Goal: Information Seeking & Learning: Check status

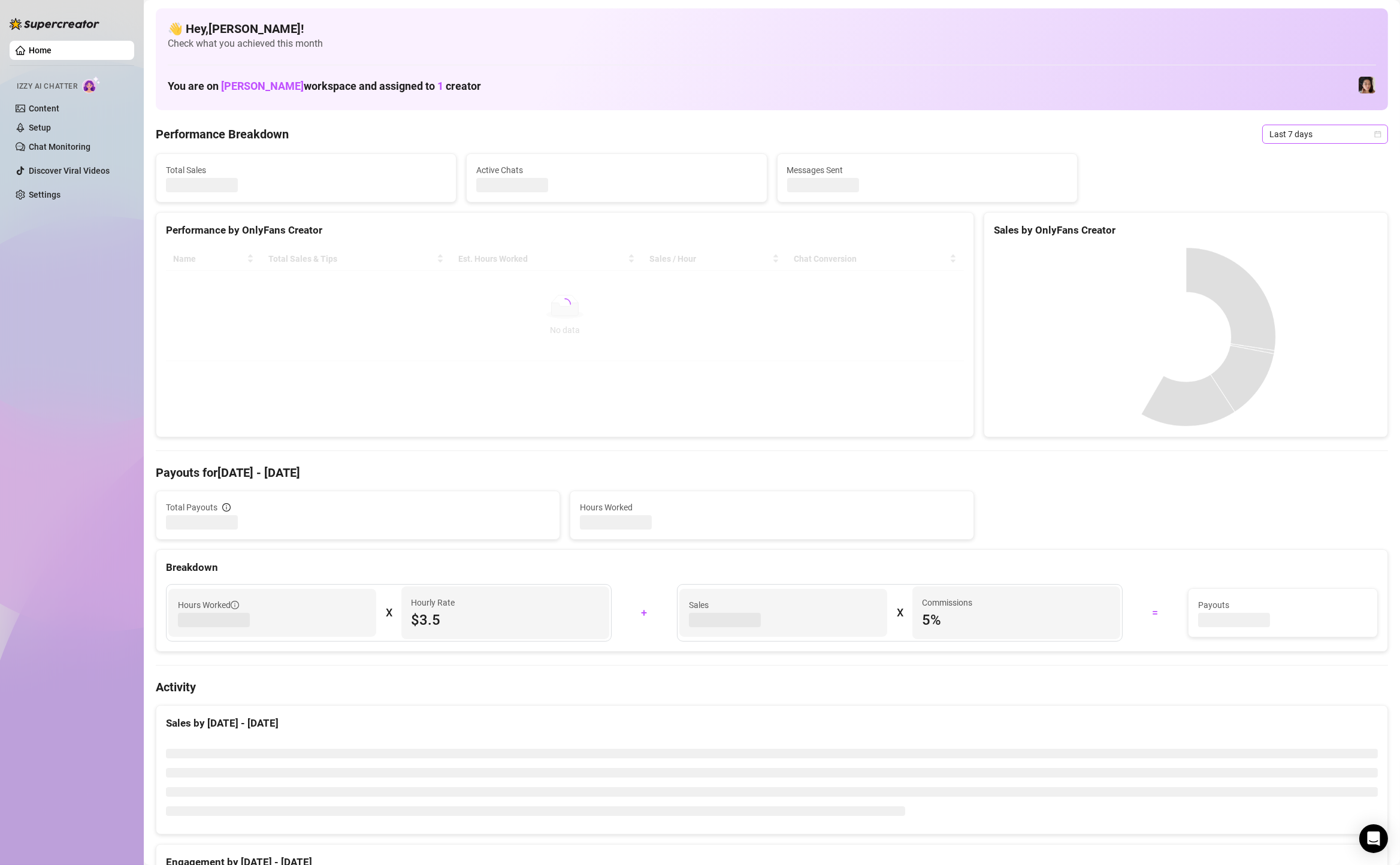
click at [1273, 139] on span "Last 7 days" at bounding box center [1325, 134] width 111 height 18
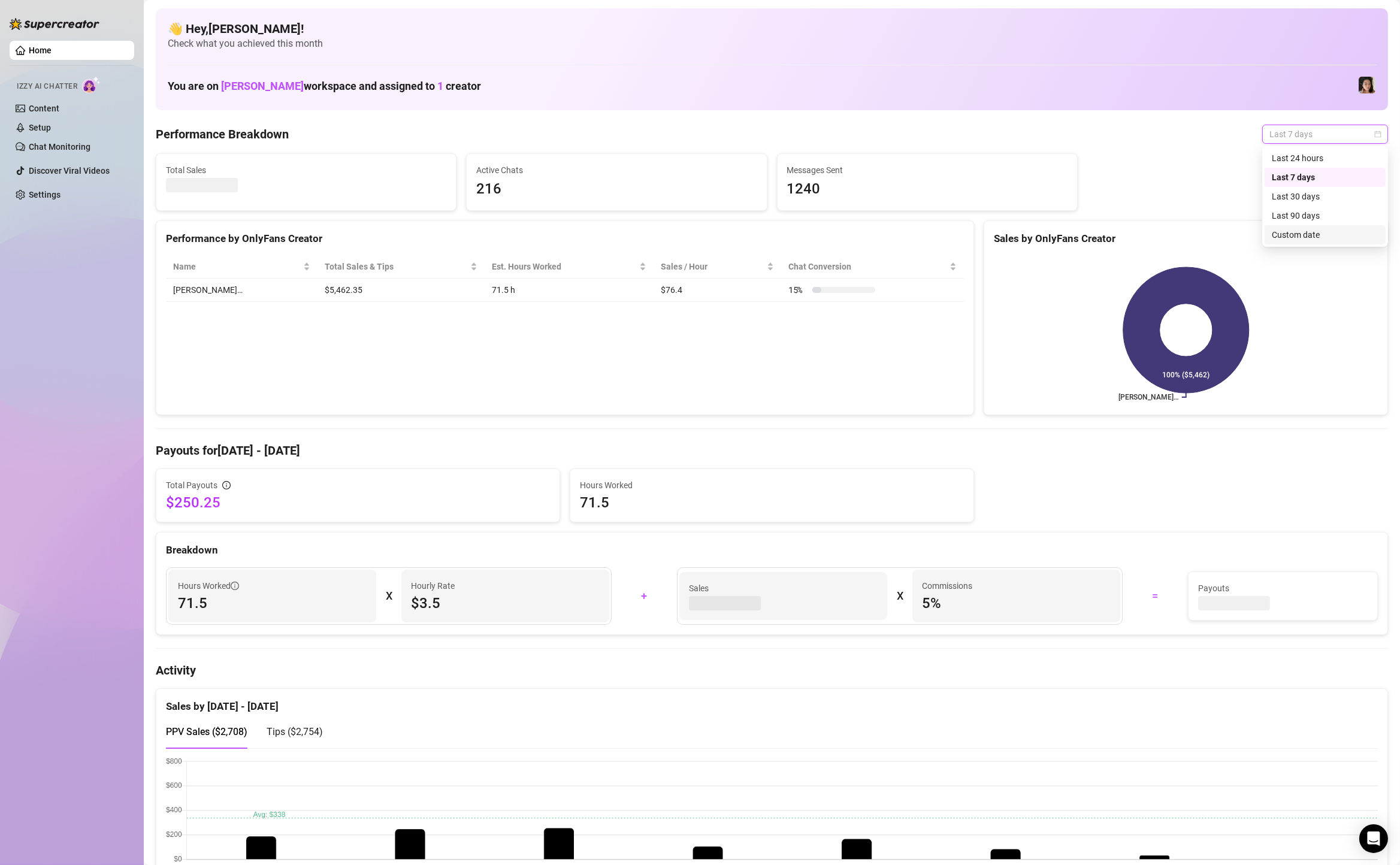
click at [1277, 230] on div "Custom date" at bounding box center [1325, 234] width 107 height 13
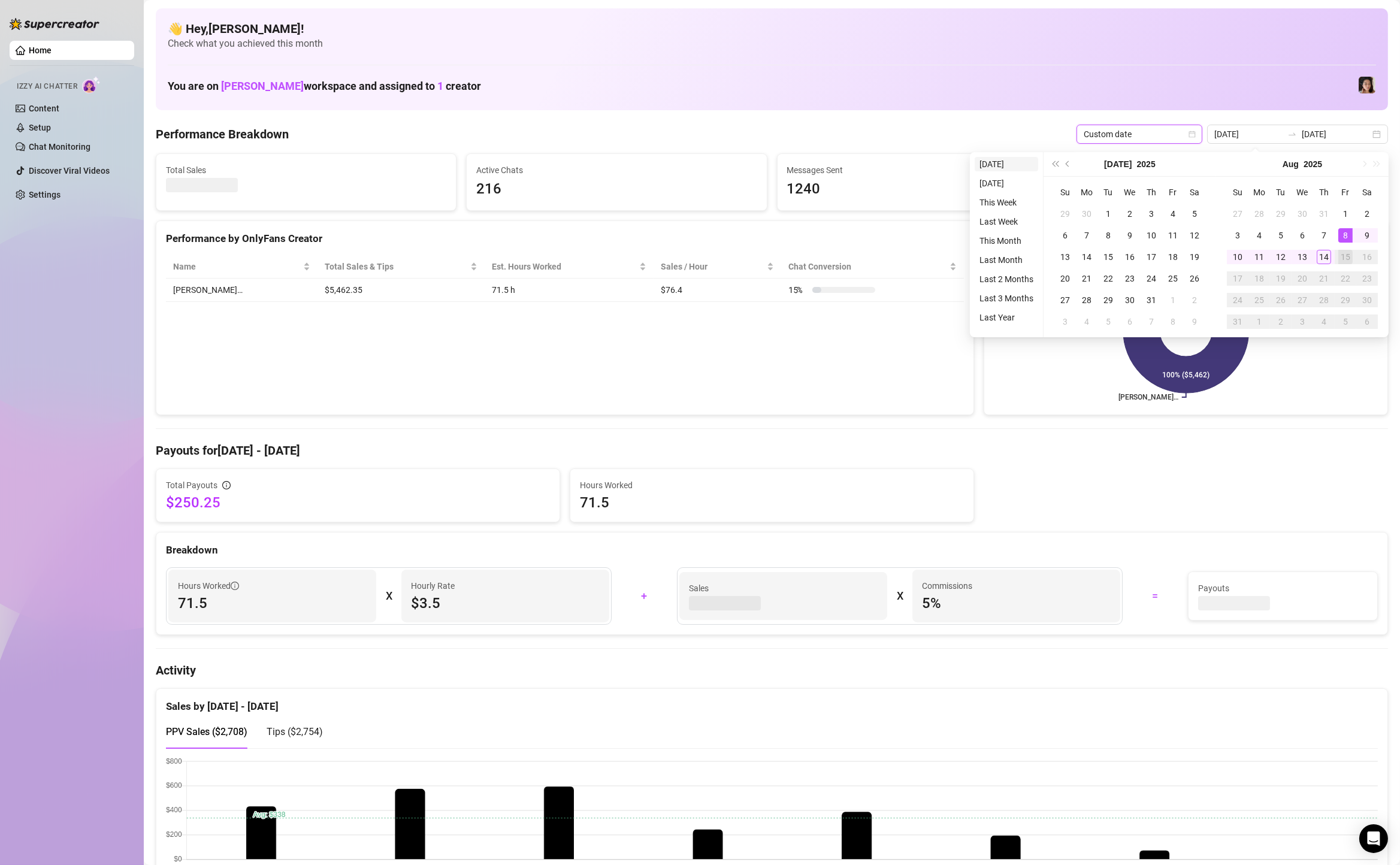
type input "[DATE]"
click at [979, 168] on li "[DATE]" at bounding box center [1006, 164] width 63 height 14
type input "[DATE]"
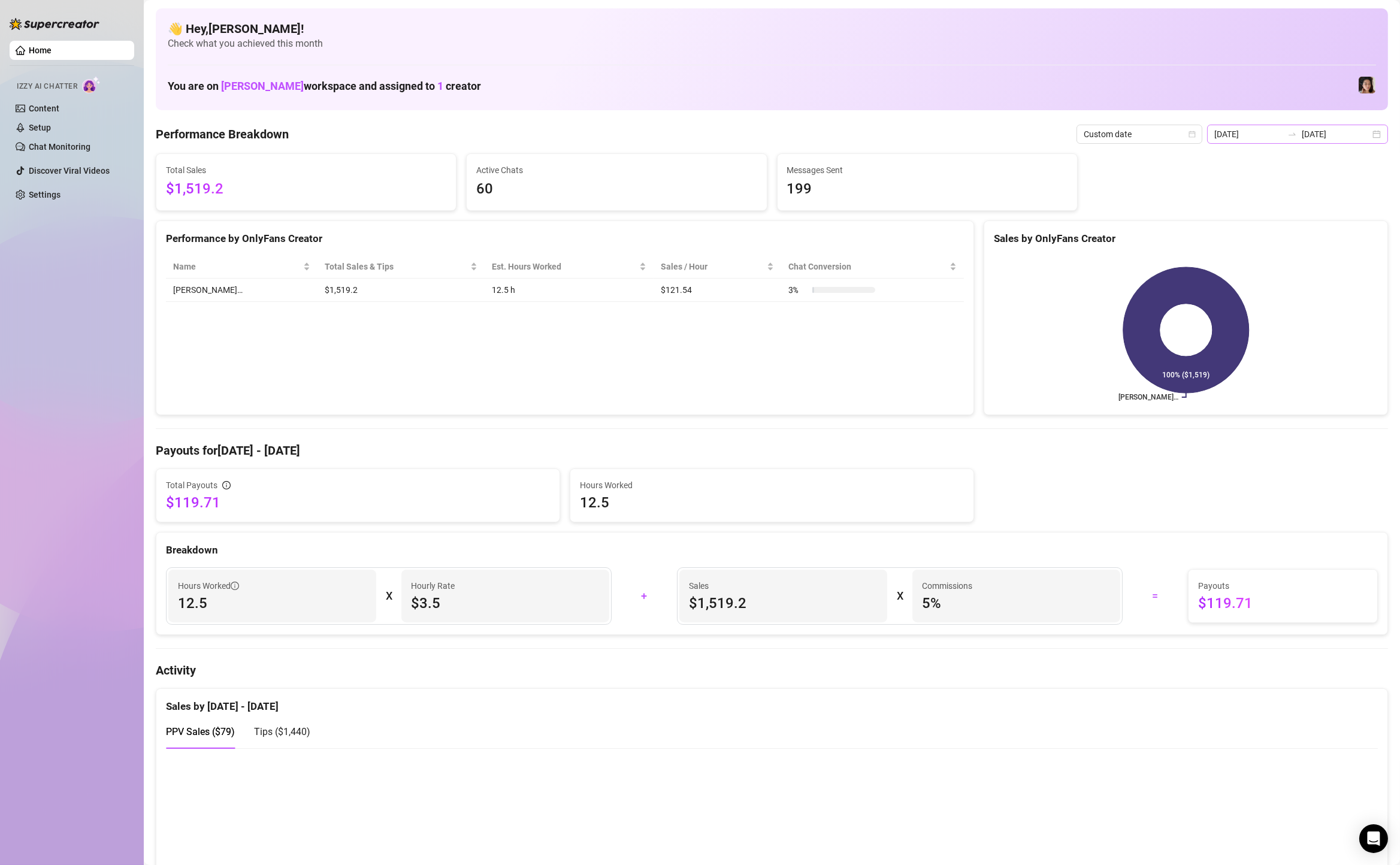
click at [1383, 134] on div "2025-08-14 2025-08-14" at bounding box center [1297, 134] width 180 height 19
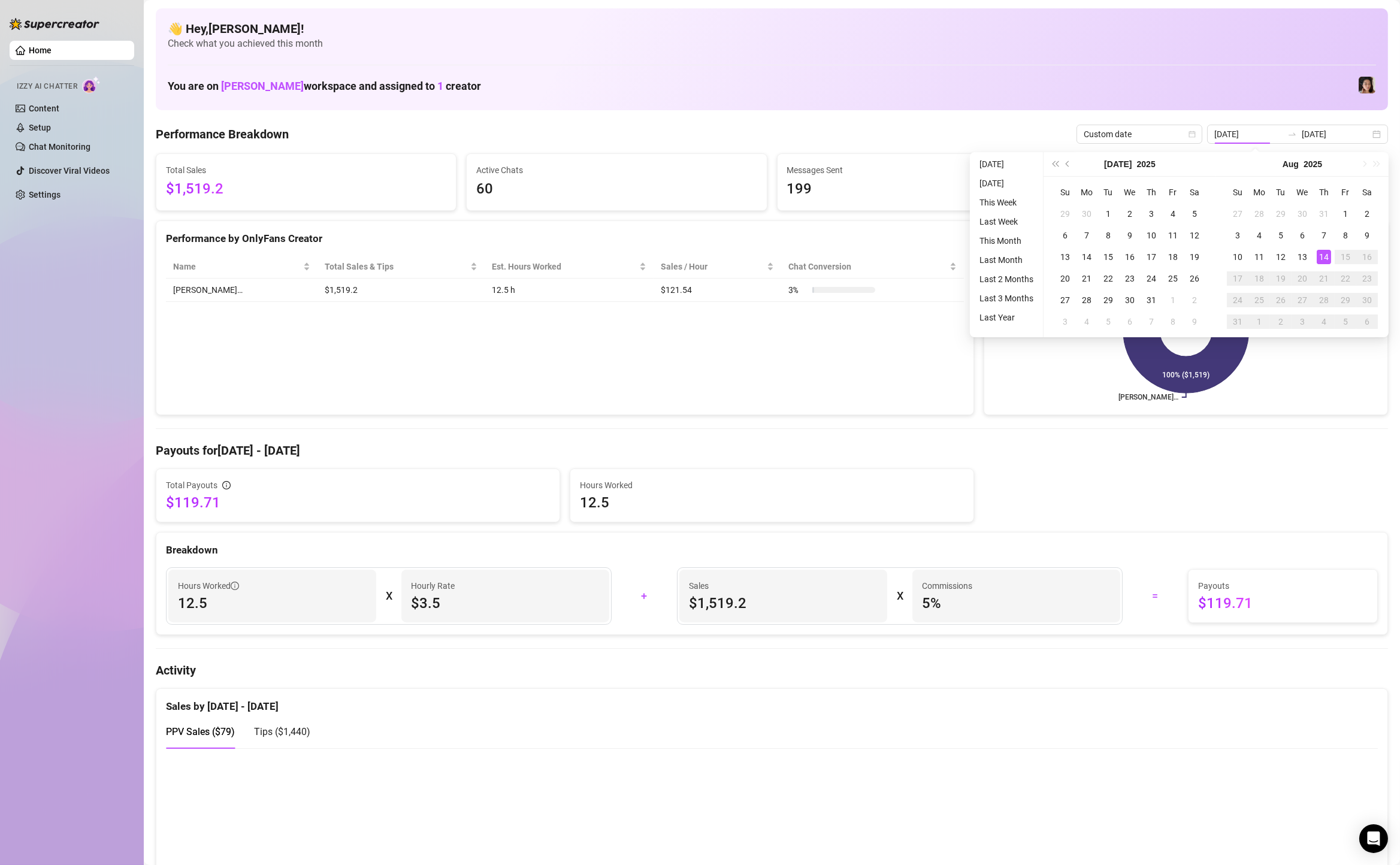
click at [1368, 246] on td "16" at bounding box center [1367, 257] width 22 height 22
type input "[DATE]"
click at [1369, 239] on div "9" at bounding box center [1367, 235] width 14 height 14
click at [1324, 262] on div "14" at bounding box center [1324, 257] width 14 height 14
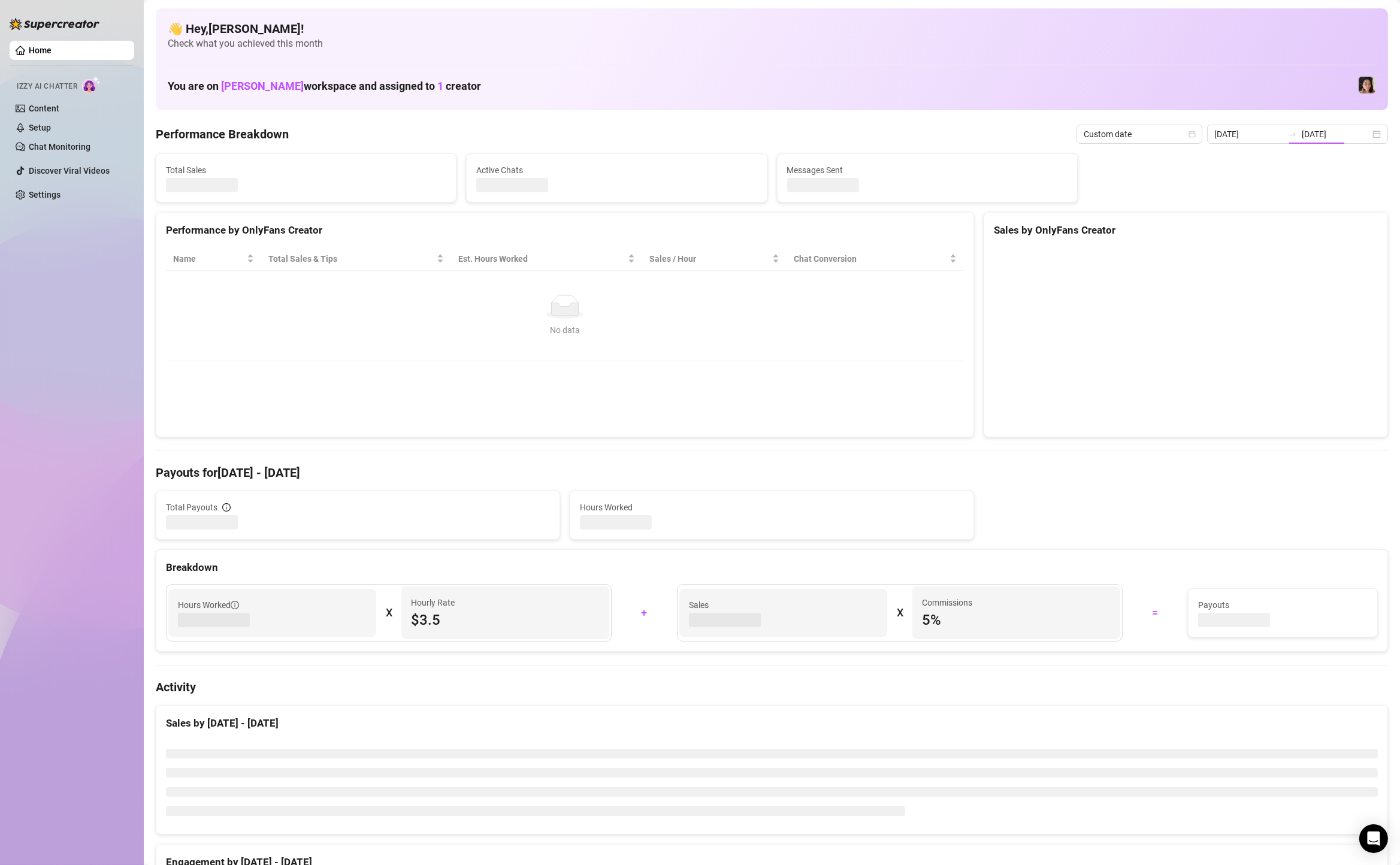
type input "[DATE]"
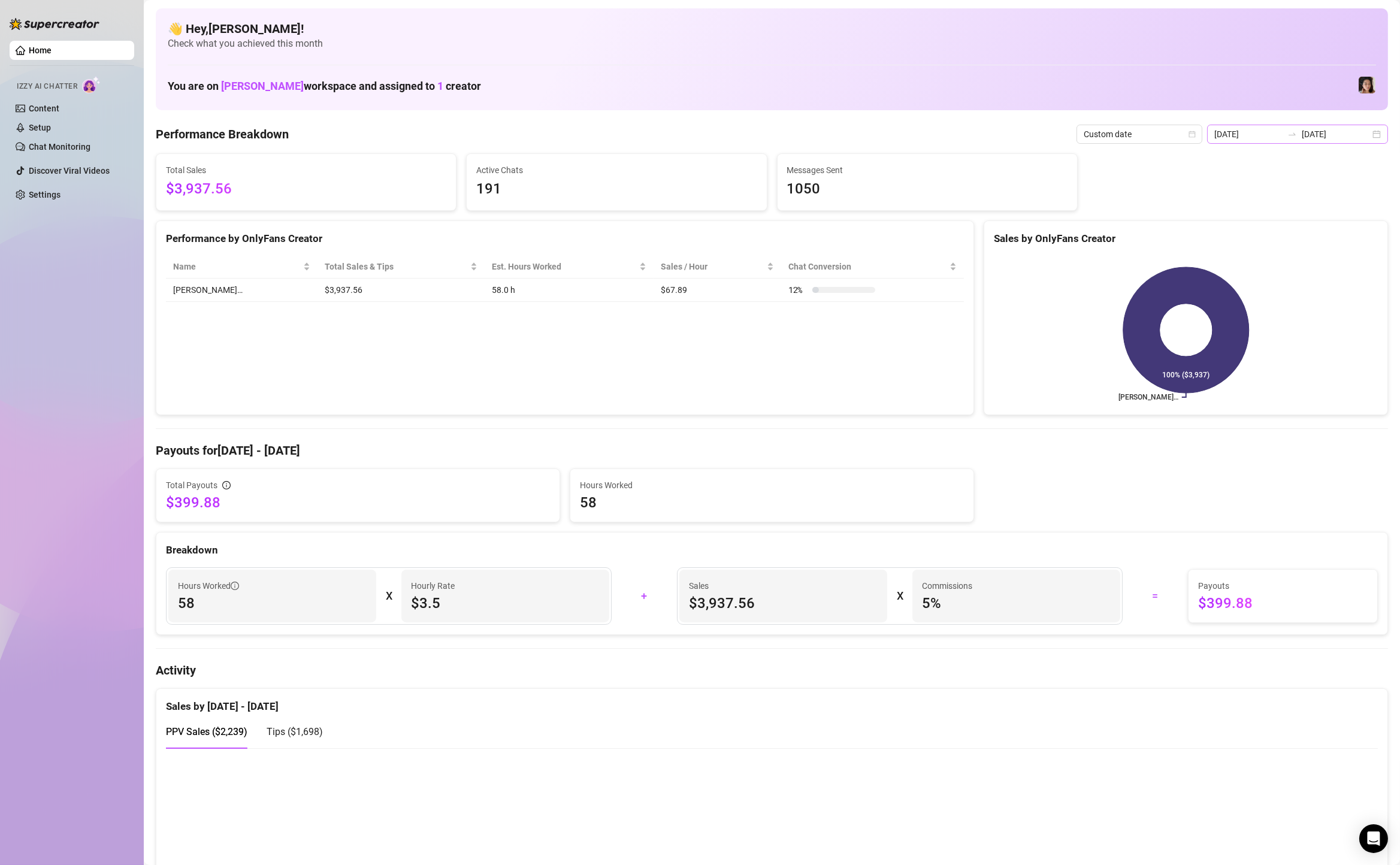
click at [1376, 138] on div "2025-08-09 2025-08-14" at bounding box center [1297, 134] width 180 height 19
click at [1346, 130] on input "[DATE]" at bounding box center [1336, 134] width 68 height 13
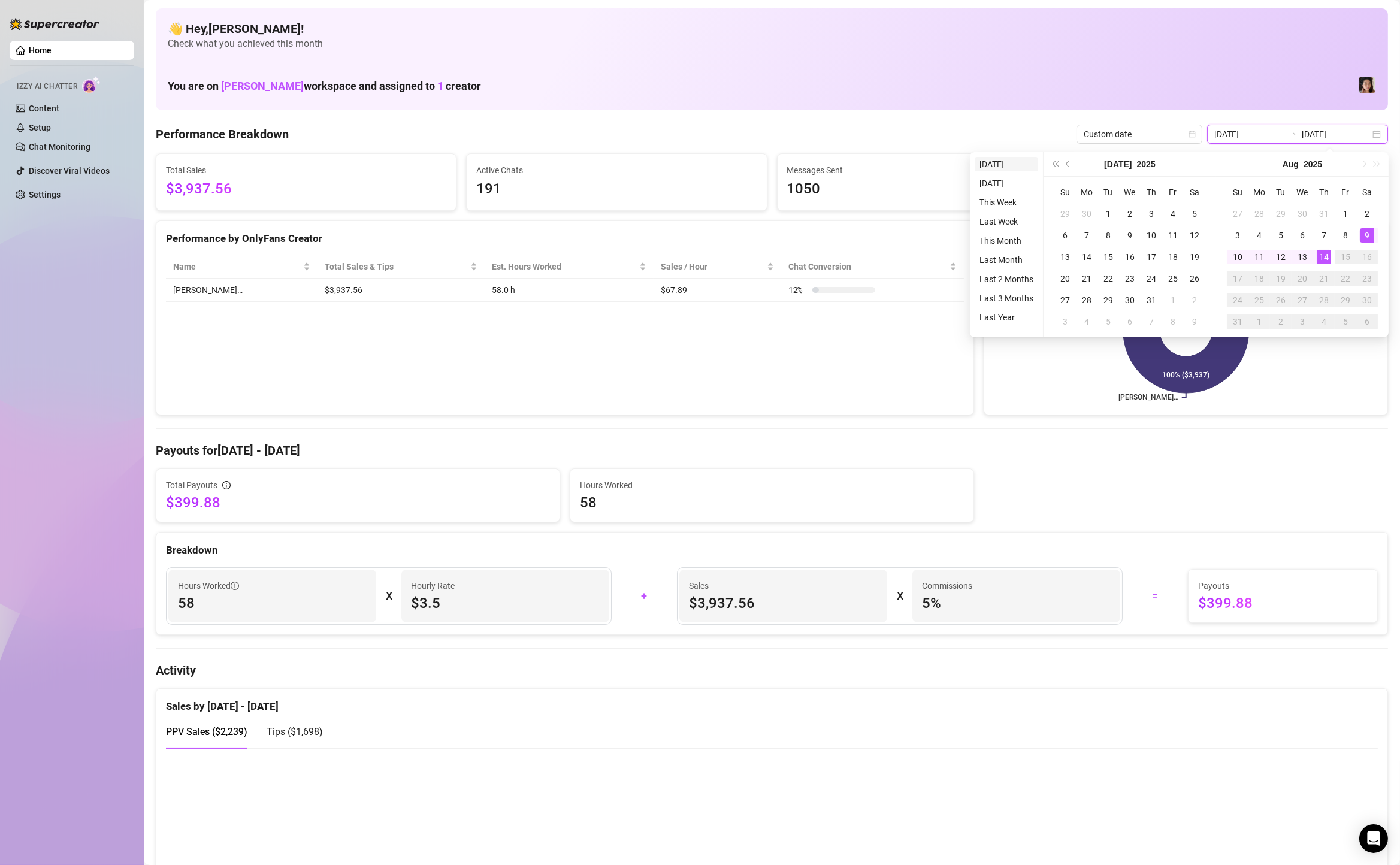
type input "[DATE]"
click at [1012, 158] on li "[DATE]" at bounding box center [1006, 164] width 63 height 14
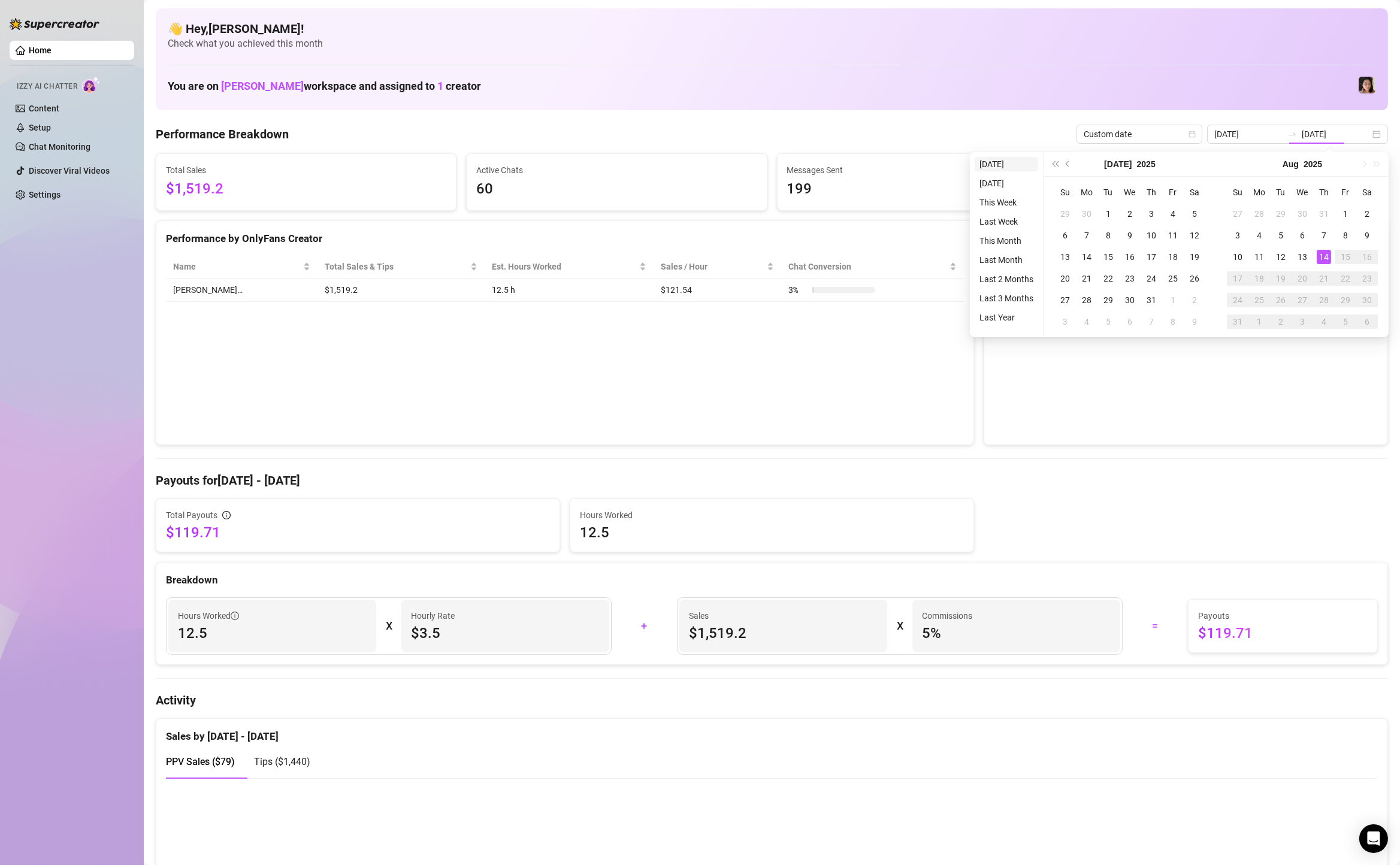
type input "[DATE]"
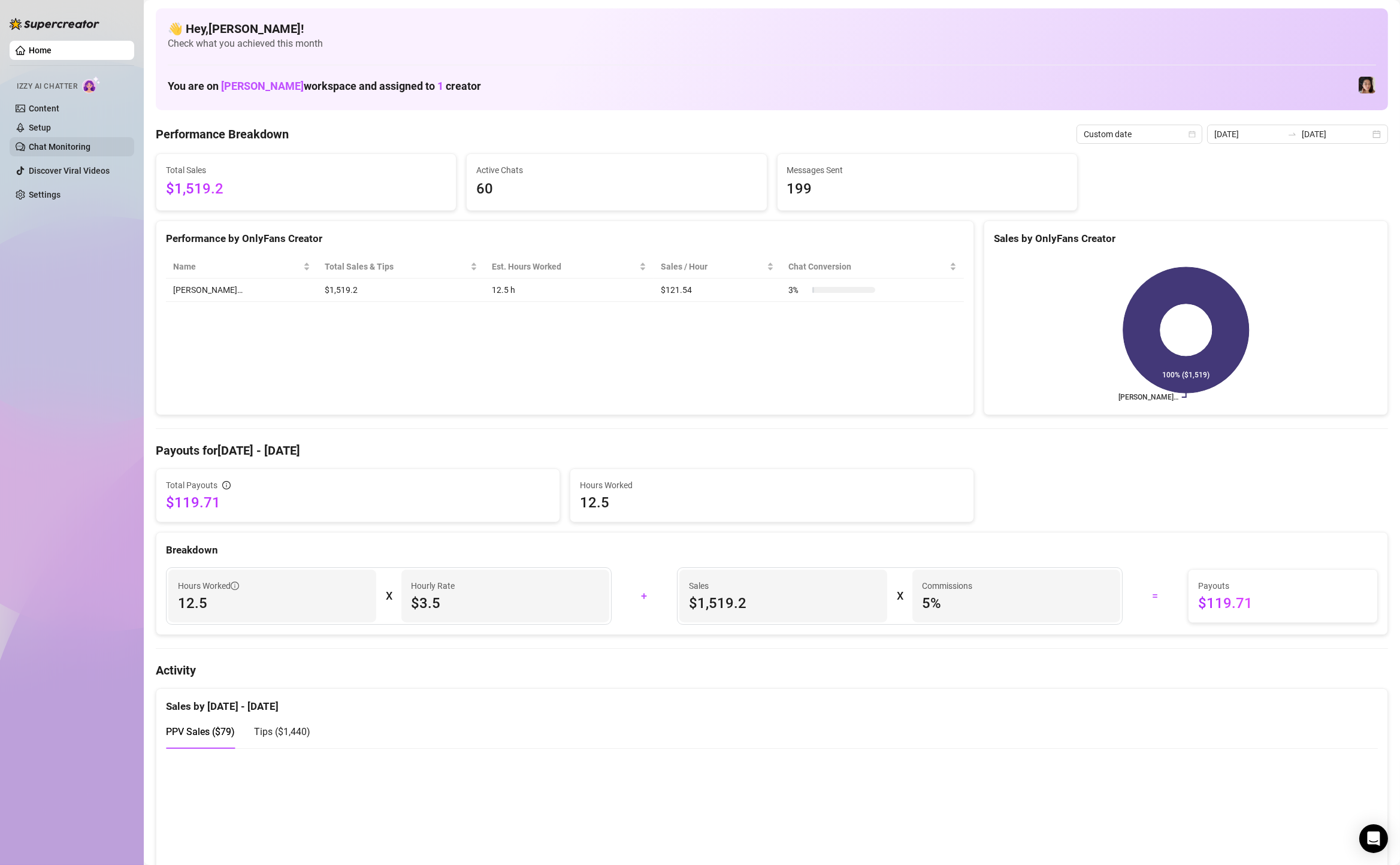
click at [69, 142] on link "Chat Monitoring" at bounding box center [60, 146] width 61 height 10
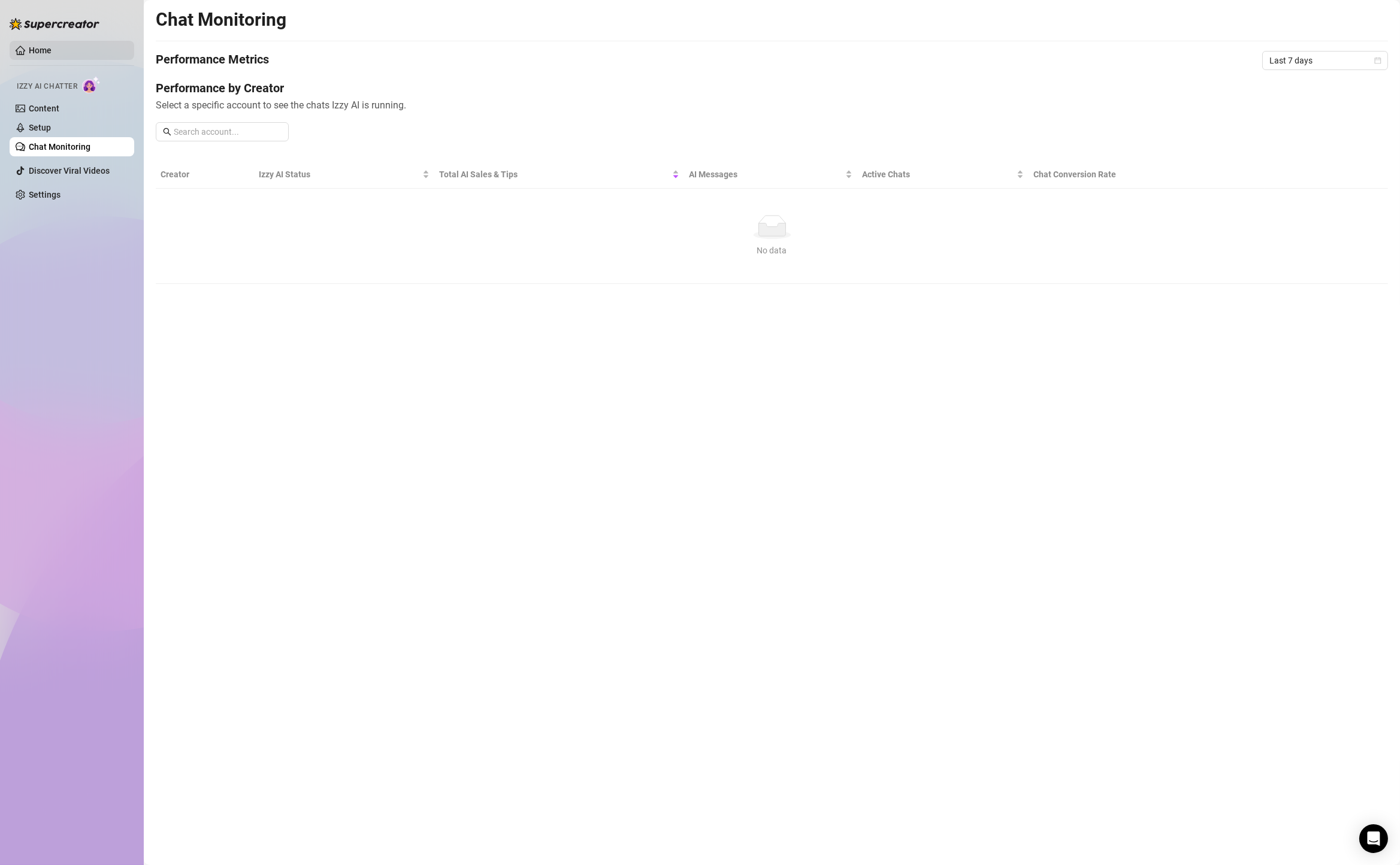
click at [52, 55] on link "Home" at bounding box center [40, 50] width 23 height 10
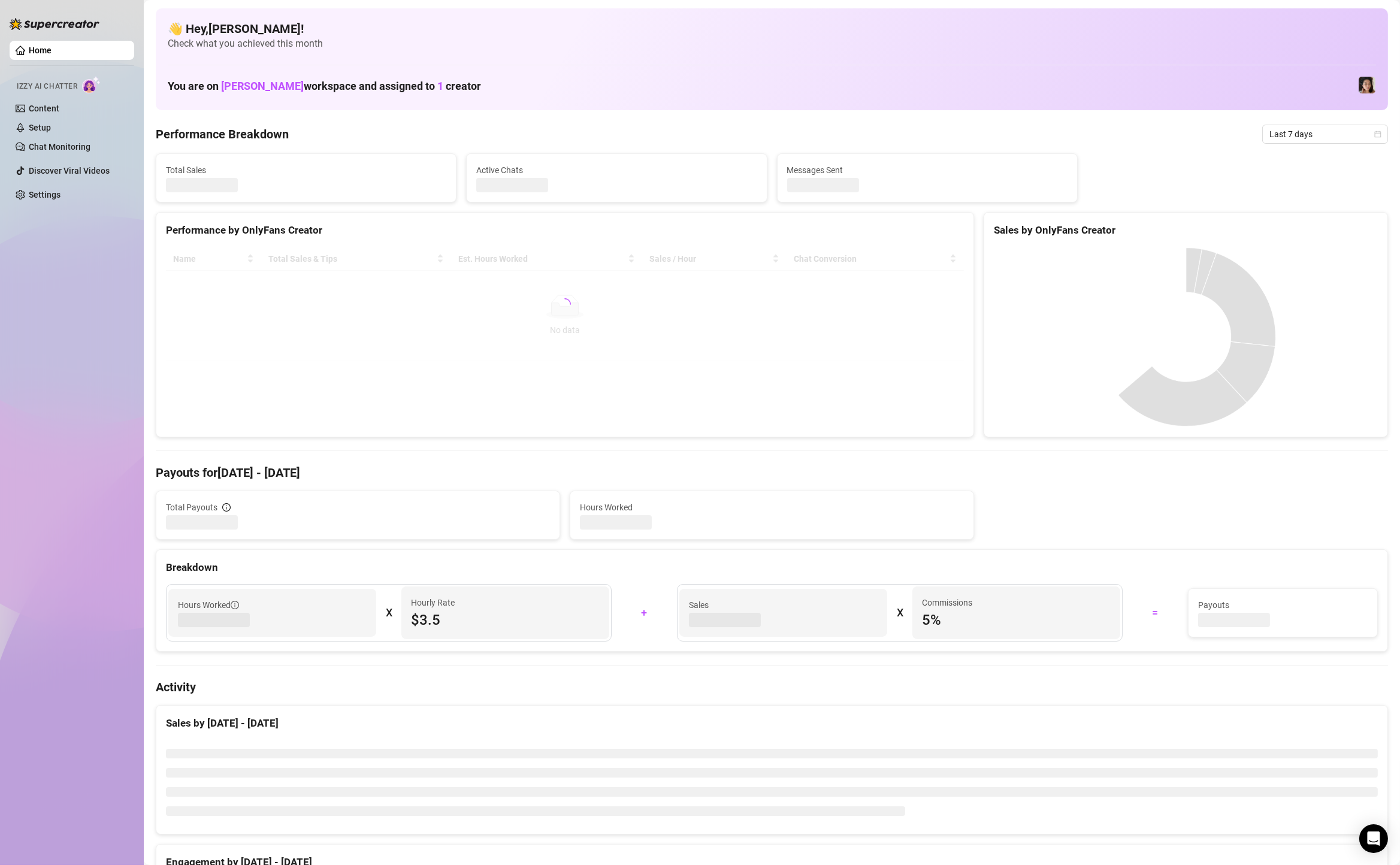
click at [1301, 140] on span "Last 7 days" at bounding box center [1325, 134] width 111 height 18
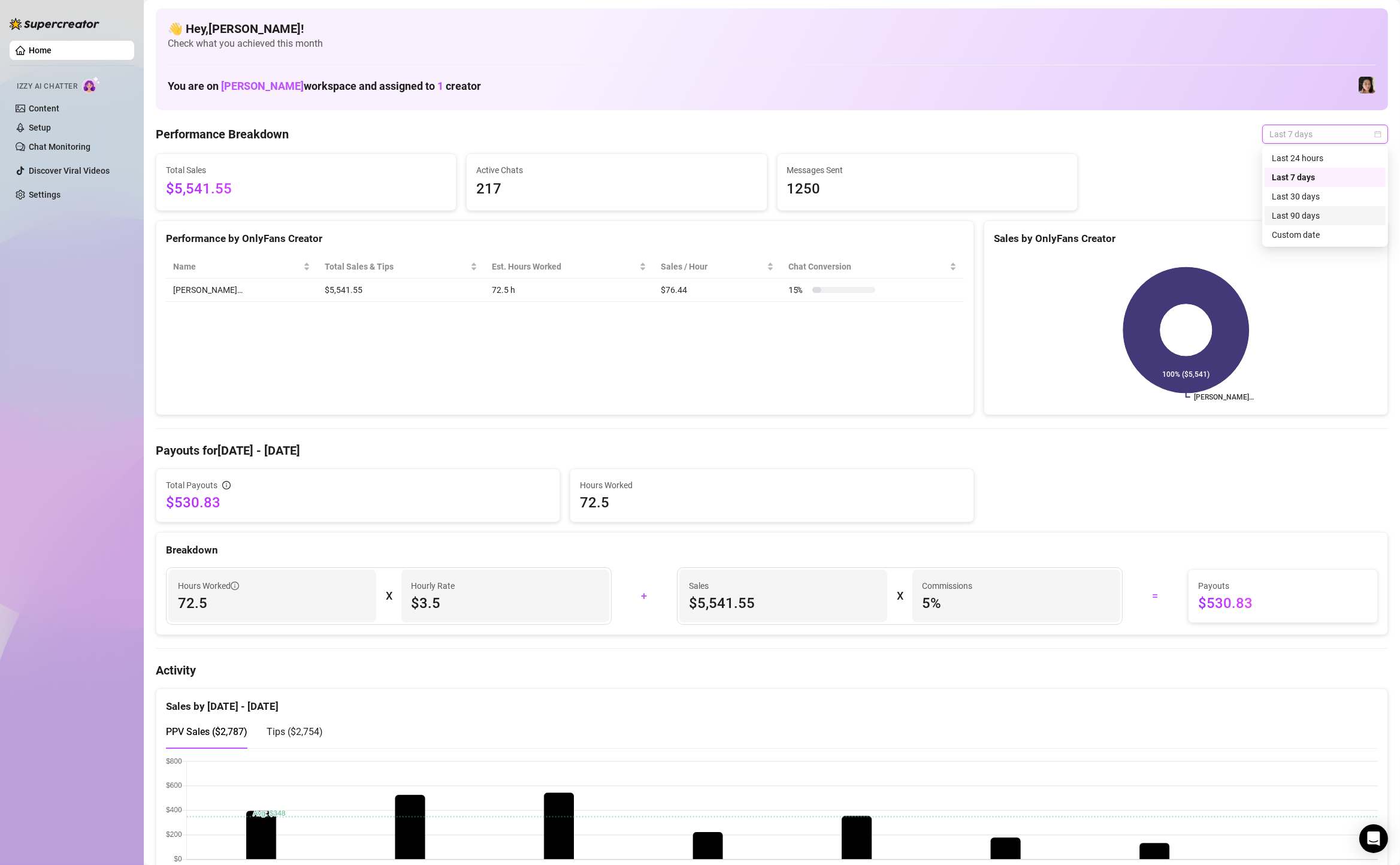
click at [1302, 225] on div "Custom date" at bounding box center [1325, 235] width 121 height 19
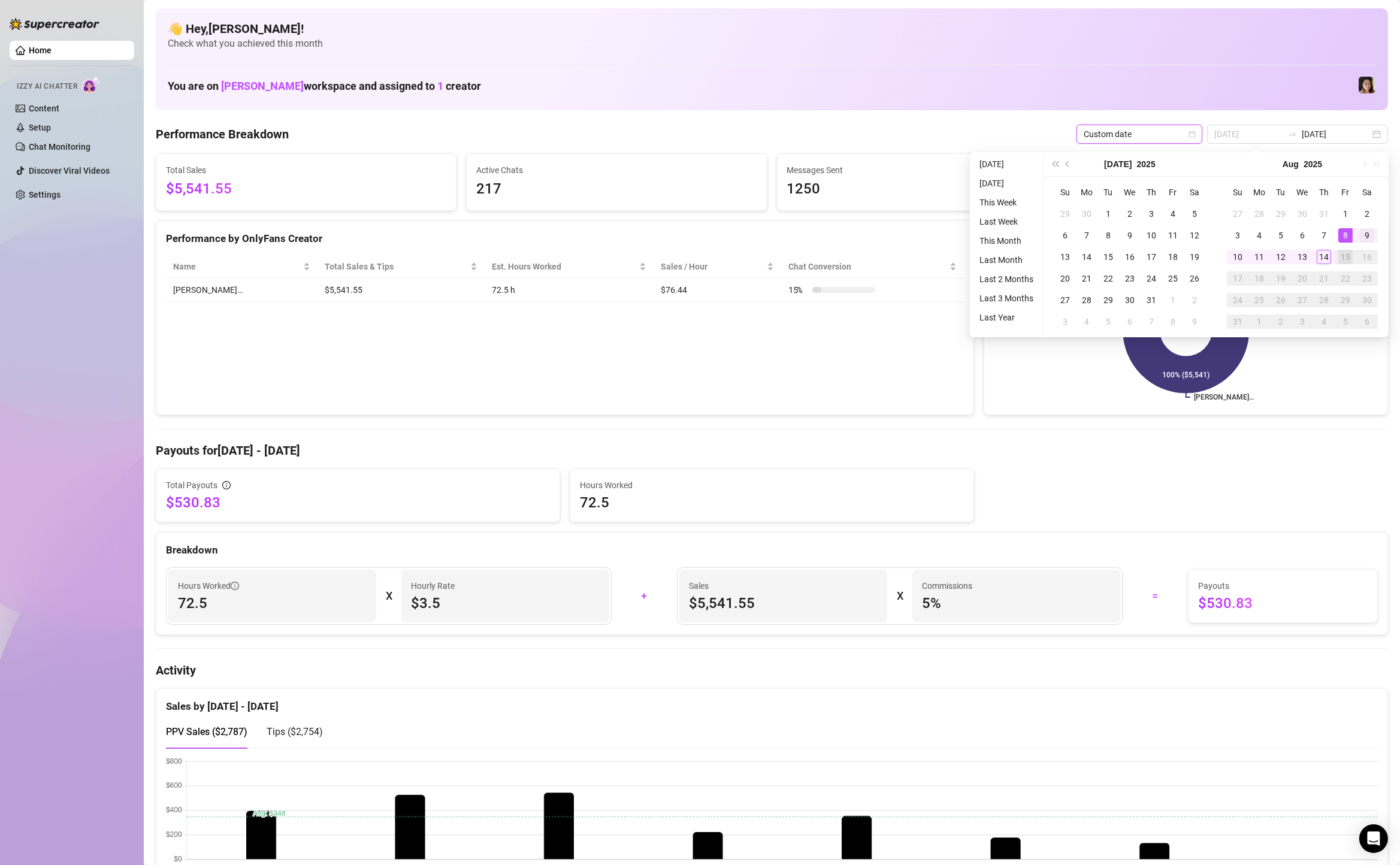
type input "[DATE]"
click at [1368, 233] on div "9" at bounding box center [1367, 235] width 14 height 14
type input "[DATE]"
click at [1328, 255] on div "14" at bounding box center [1324, 257] width 14 height 14
type input "[DATE]"
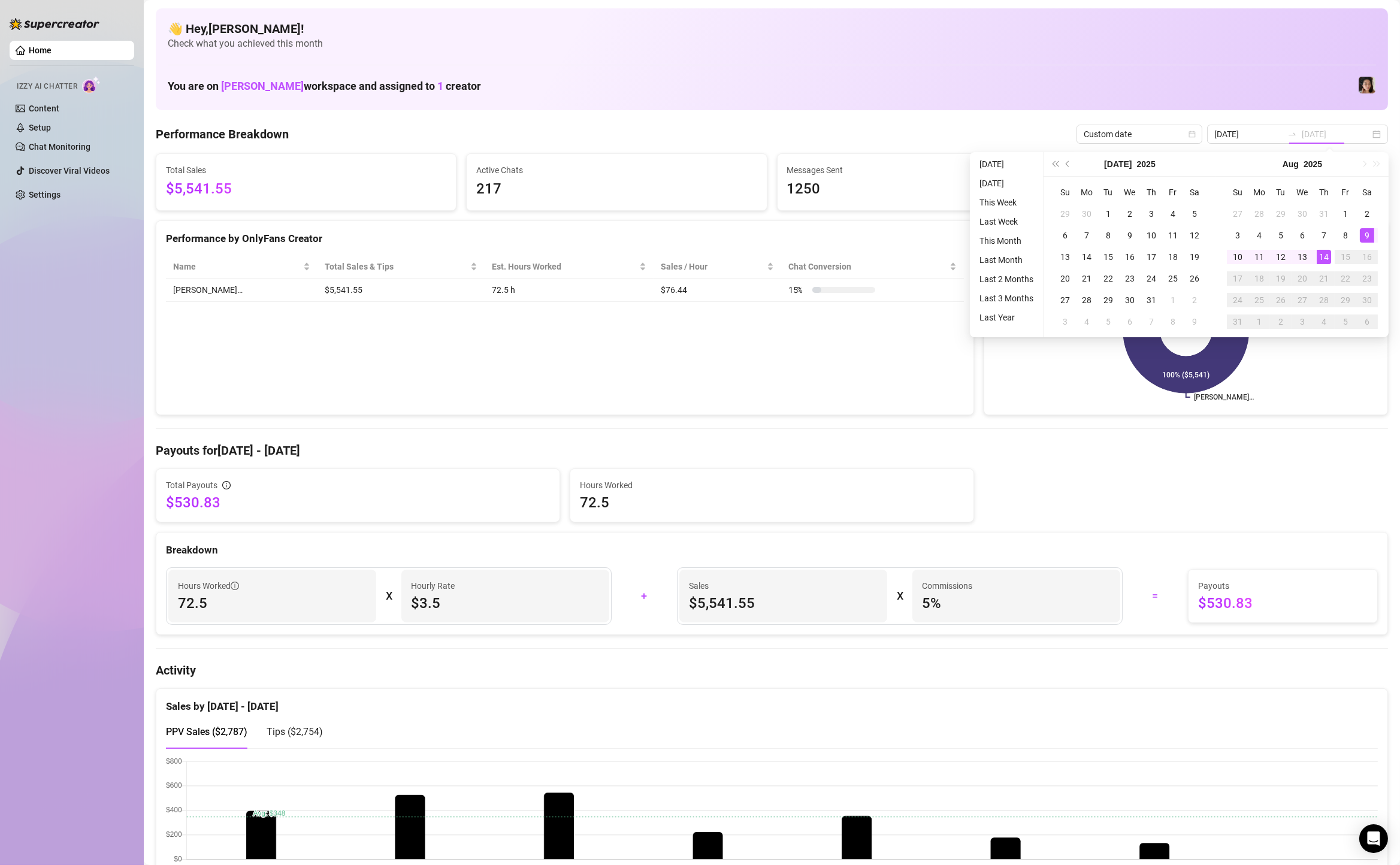
type input "[DATE]"
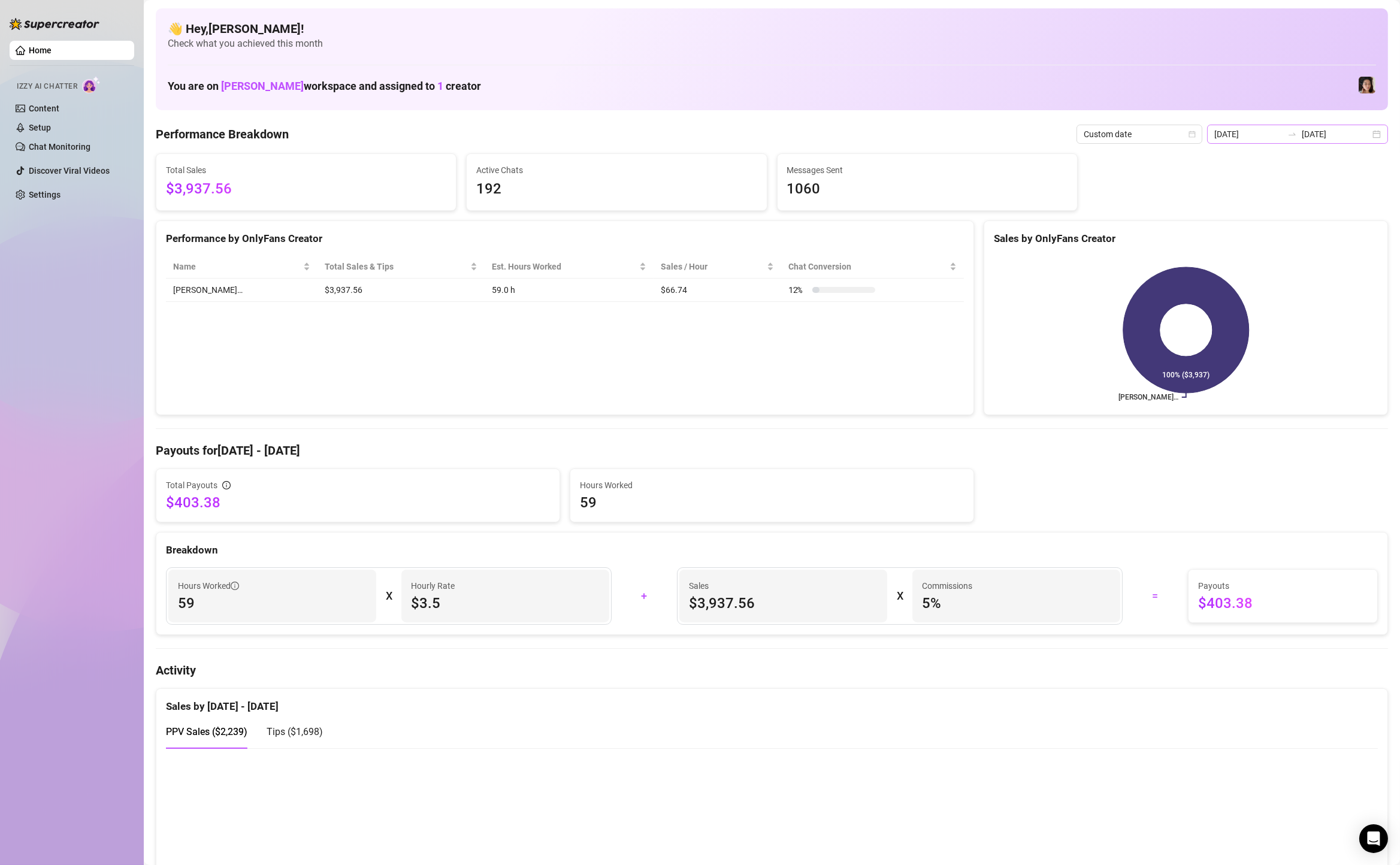
click at [1297, 136] on icon "swap-right" at bounding box center [1291, 134] width 10 height 10
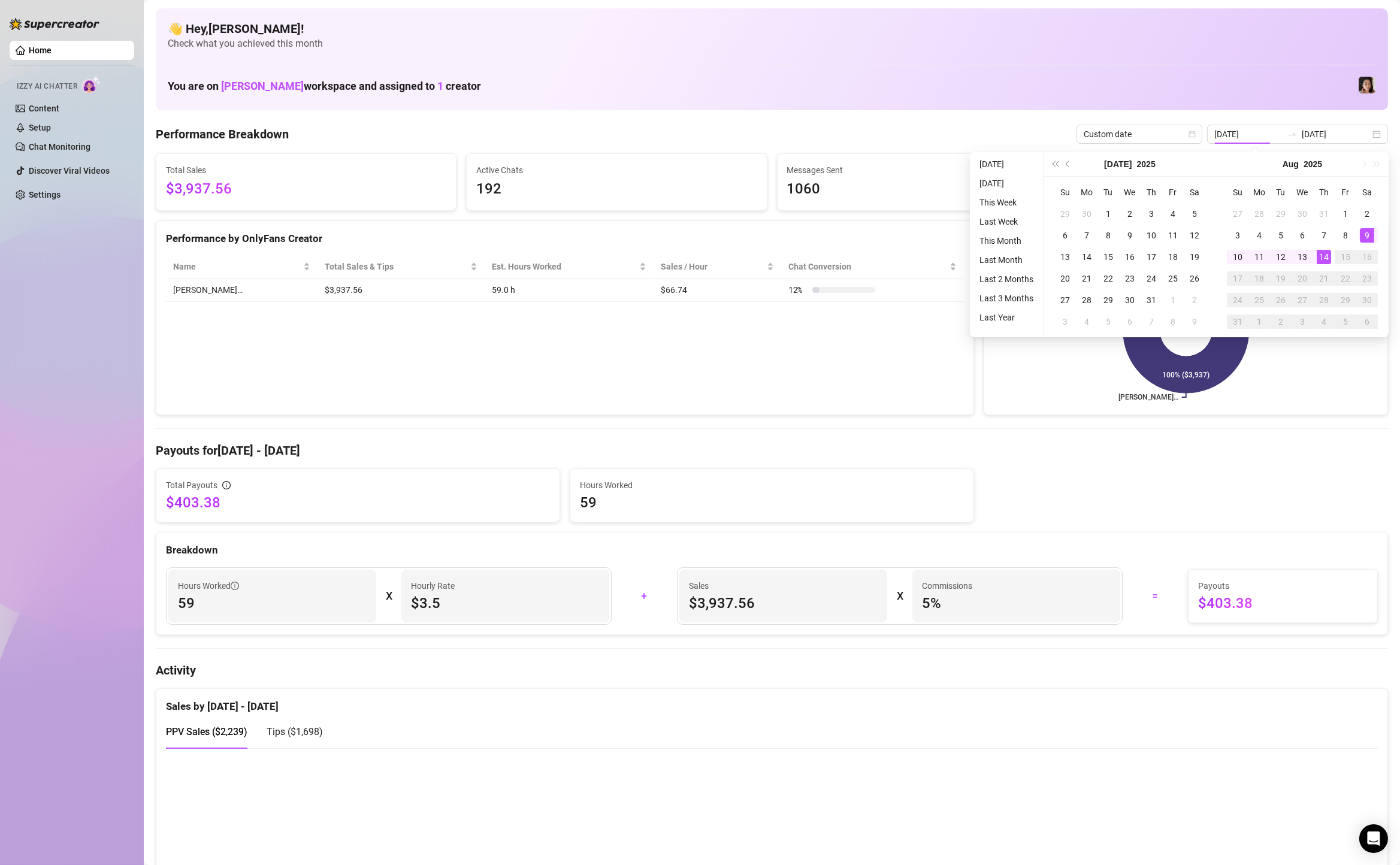
click at [1010, 154] on ul "[DATE] [DATE] This Week Last Week This Month Last Month Last 2 Months Last 3 Mo…" at bounding box center [1007, 245] width 74 height 185
type input "[DATE]"
click at [1002, 168] on li "[DATE]" at bounding box center [1006, 164] width 63 height 14
type input "[DATE]"
